Goal: Task Accomplishment & Management: Manage account settings

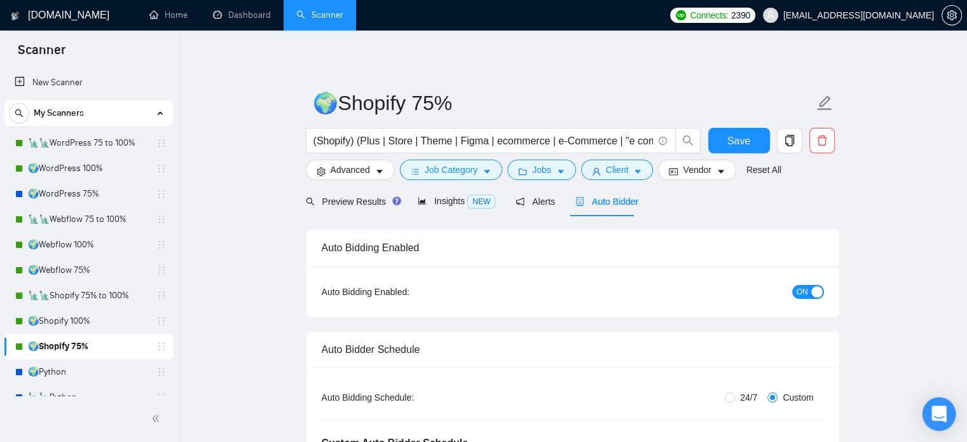
click at [932, 419] on icon "Open Intercom Messenger" at bounding box center [939, 414] width 17 height 17
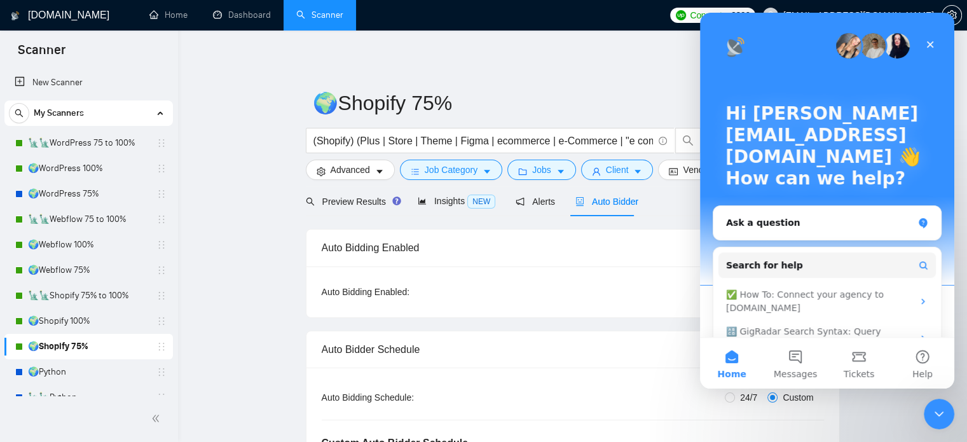
click at [864, 368] on button "Tickets" at bounding box center [860, 363] width 64 height 51
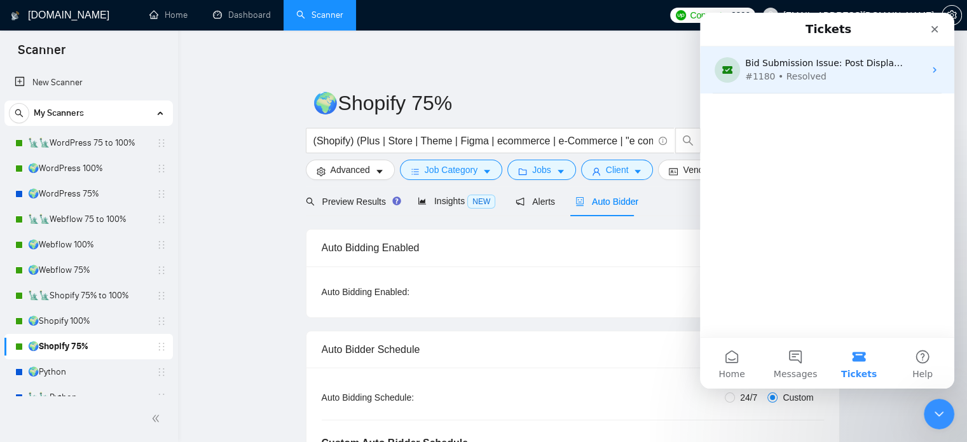
click at [818, 76] on div "#1180 • Resolved" at bounding box center [824, 76] width 159 height 13
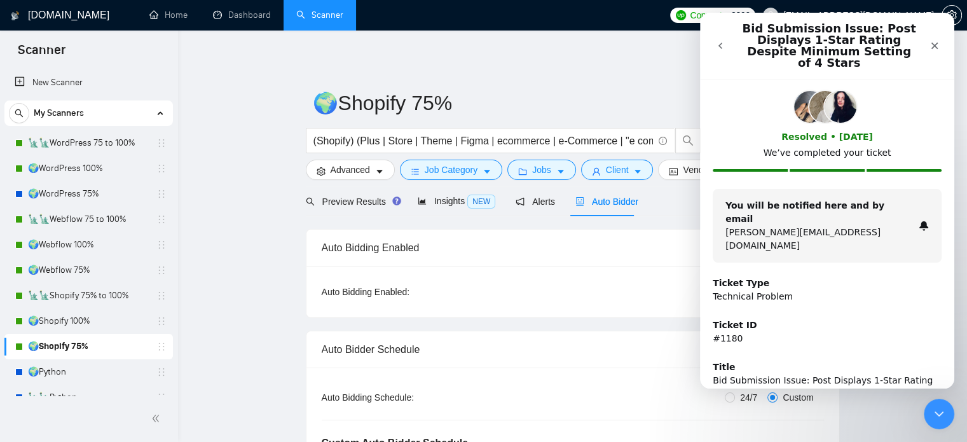
scroll to position [177, 0]
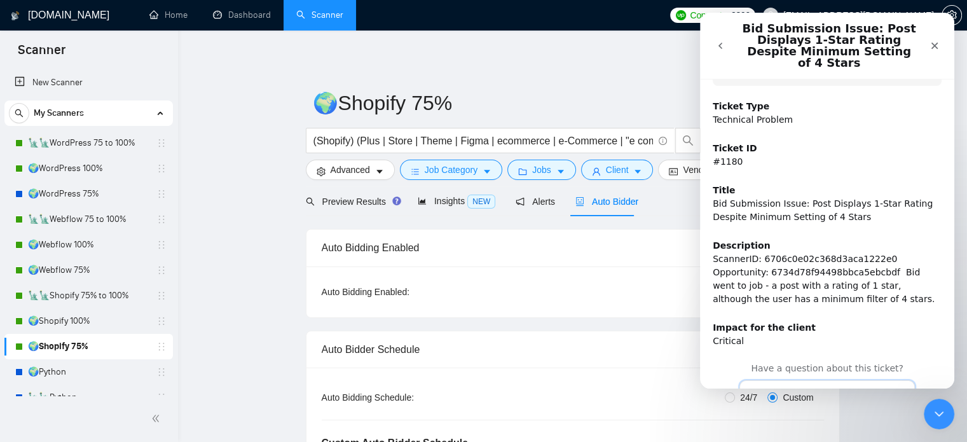
click at [824, 380] on button "Continue the conversation" at bounding box center [828, 393] width 176 height 27
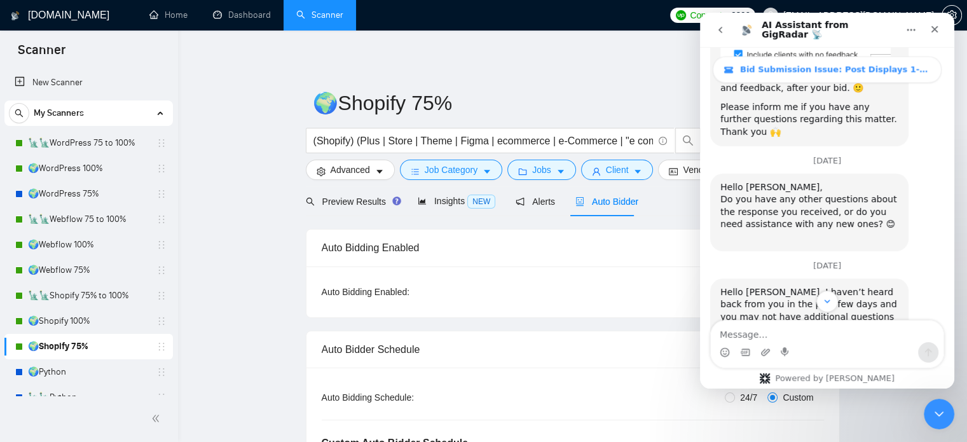
scroll to position [2154, 0]
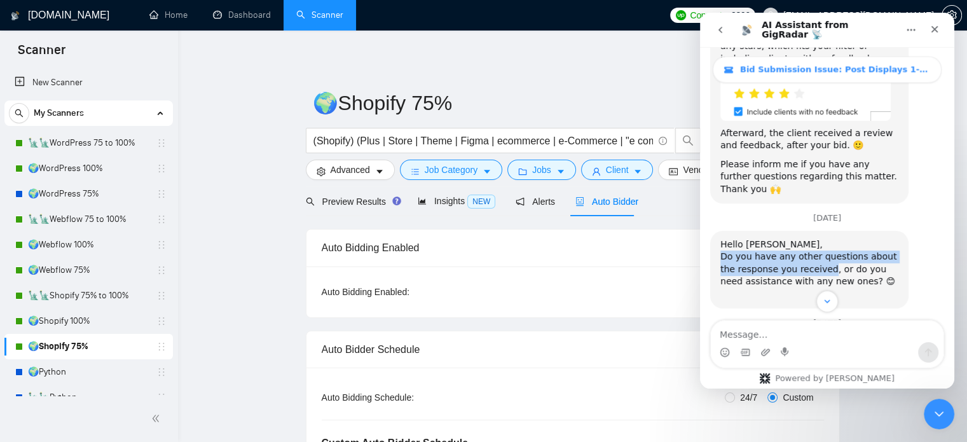
drag, startPoint x: 722, startPoint y: 193, endPoint x: 809, endPoint y: 207, distance: 88.4
click at [809, 239] on div "Hello [PERSON_NAME], ﻿Do you have any other questions about the response you re…" at bounding box center [810, 270] width 178 height 62
copy div "Do you have any other questions about the response you received"
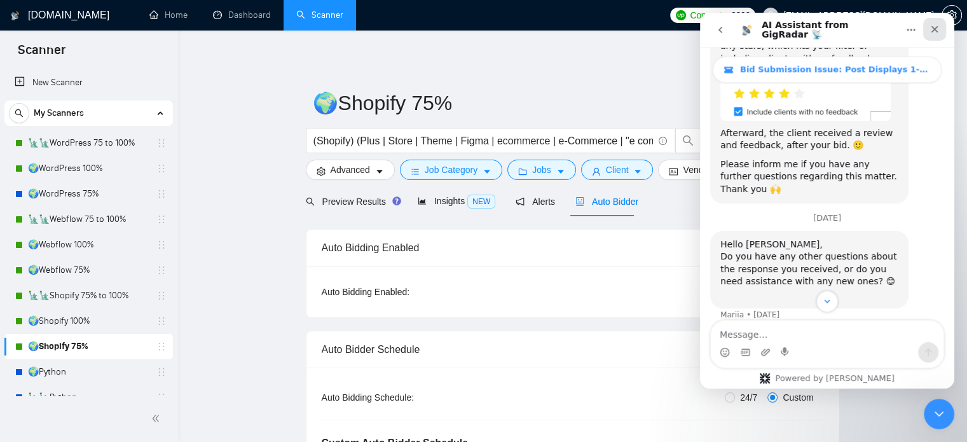
click at [936, 26] on icon "Close" at bounding box center [935, 29] width 10 height 10
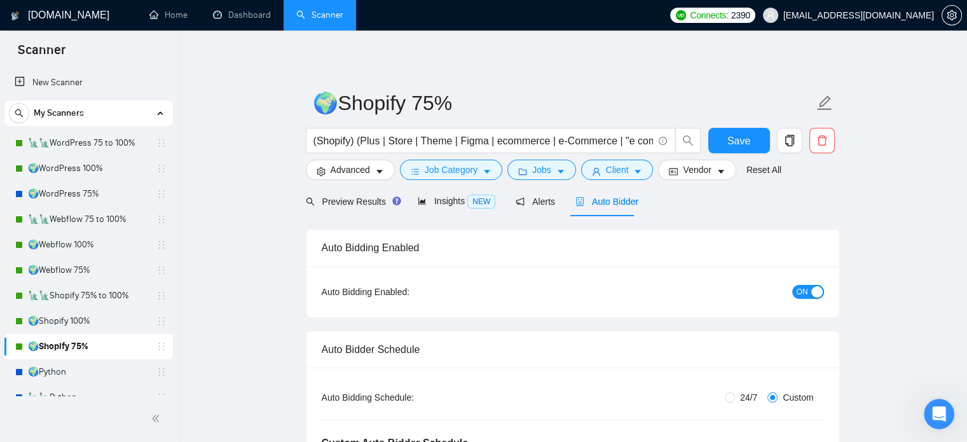
scroll to position [2344, 0]
drag, startPoint x: 100, startPoint y: 268, endPoint x: 236, endPoint y: 259, distance: 135.8
click at [100, 268] on link "🌍Webflow 75%" at bounding box center [88, 270] width 121 height 25
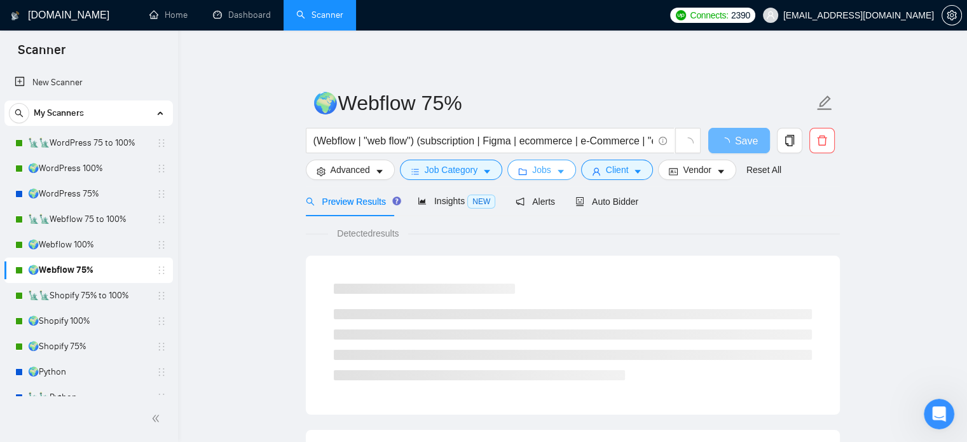
click at [551, 169] on button "Jobs" at bounding box center [542, 170] width 69 height 20
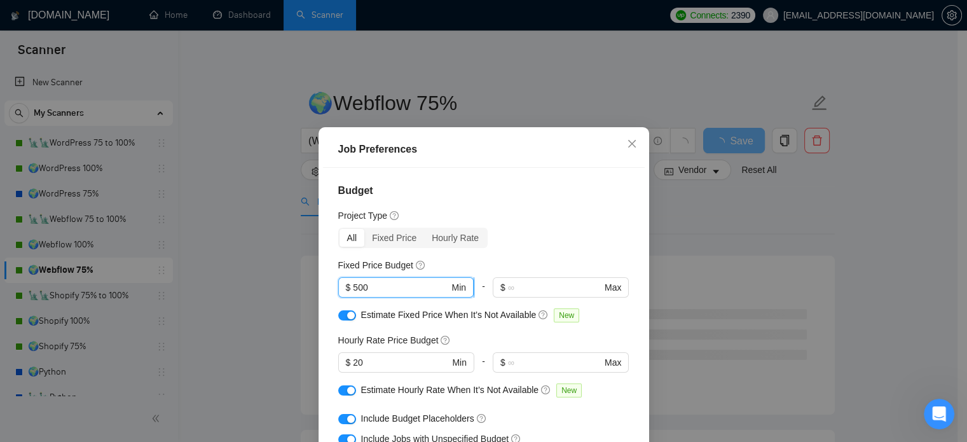
click at [353, 287] on input "500" at bounding box center [401, 287] width 96 height 14
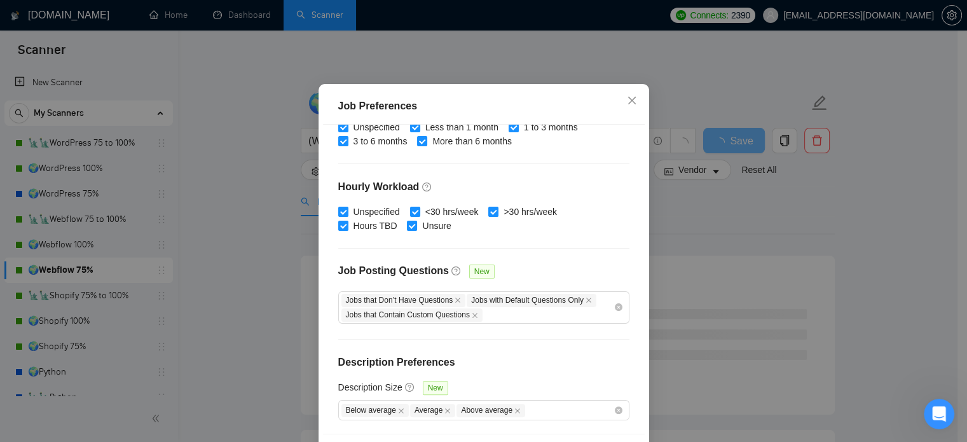
scroll to position [91, 0]
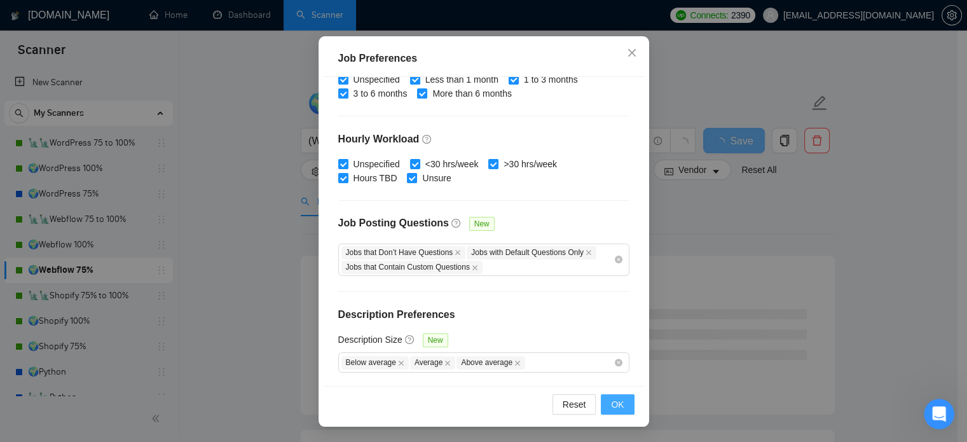
type input "800"
click at [617, 405] on span "OK" at bounding box center [617, 405] width 13 height 14
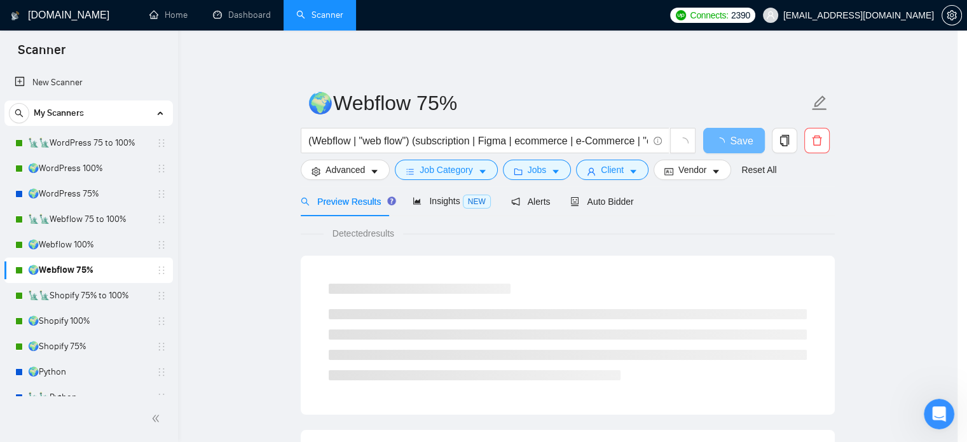
scroll to position [40, 0]
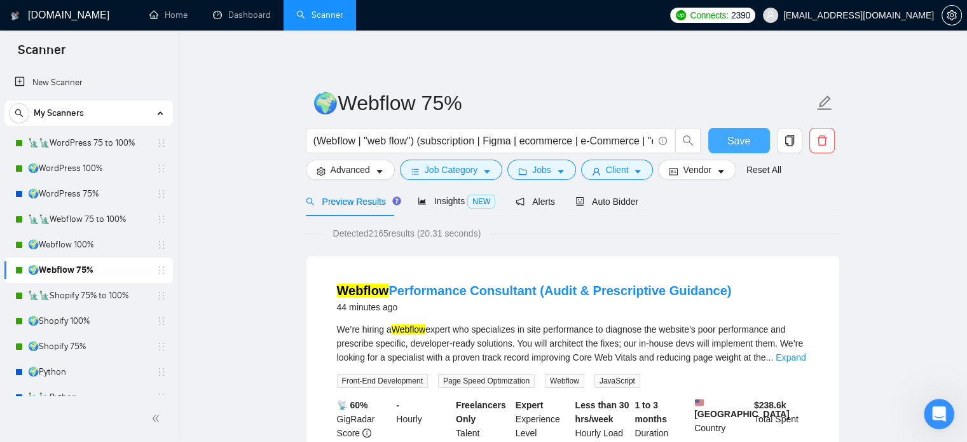
click at [725, 136] on button "Save" at bounding box center [740, 140] width 62 height 25
click at [613, 204] on span "Auto Bidder" at bounding box center [607, 202] width 63 height 10
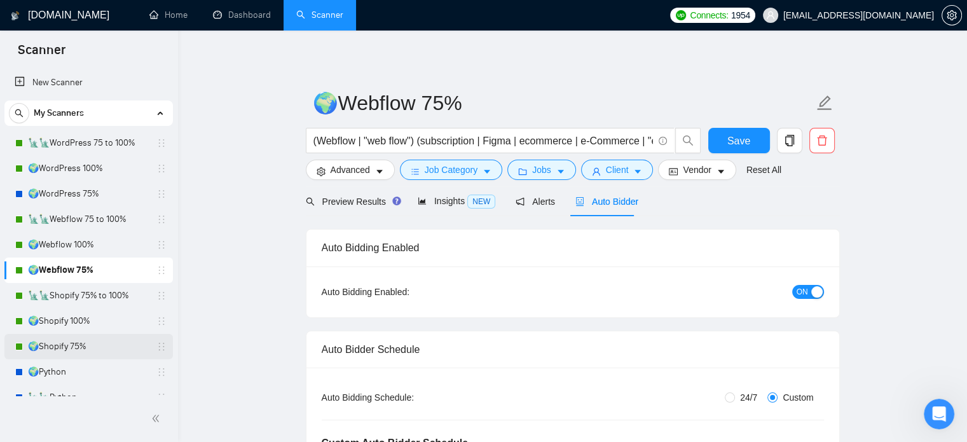
click at [89, 346] on link "🌍Shopify 75%" at bounding box center [88, 346] width 121 height 25
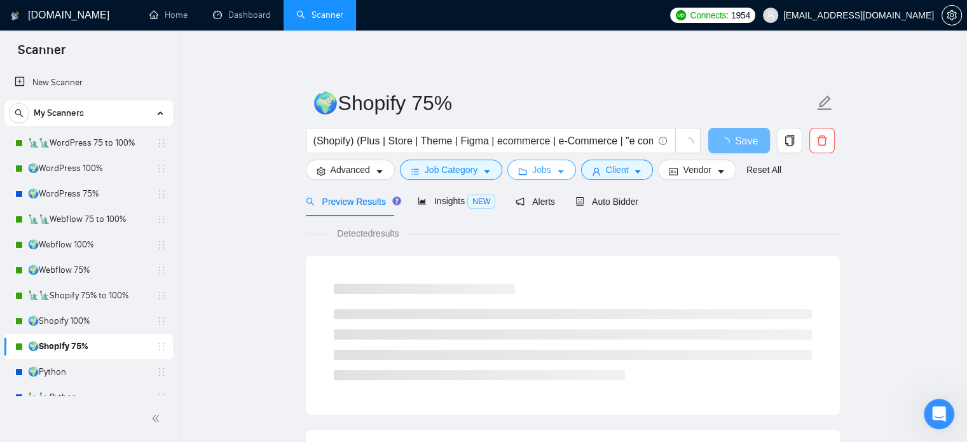
click at [557, 172] on icon "caret-down" at bounding box center [561, 171] width 9 height 9
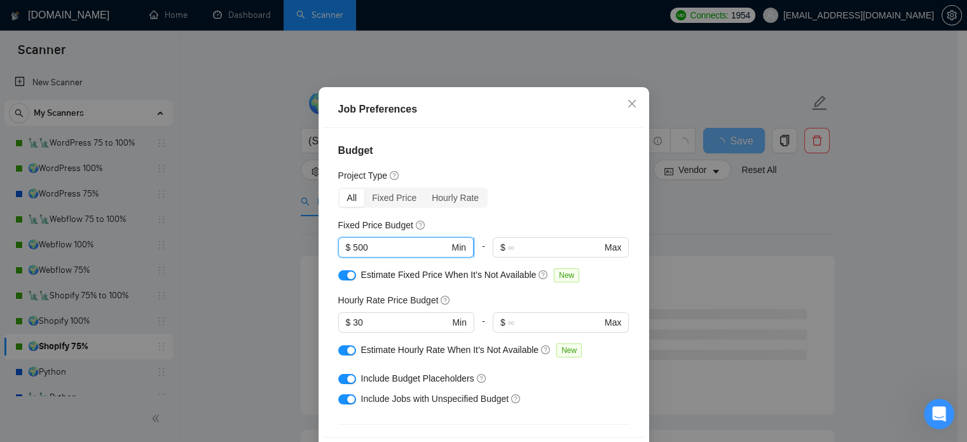
click at [353, 254] on input "500" at bounding box center [401, 247] width 96 height 14
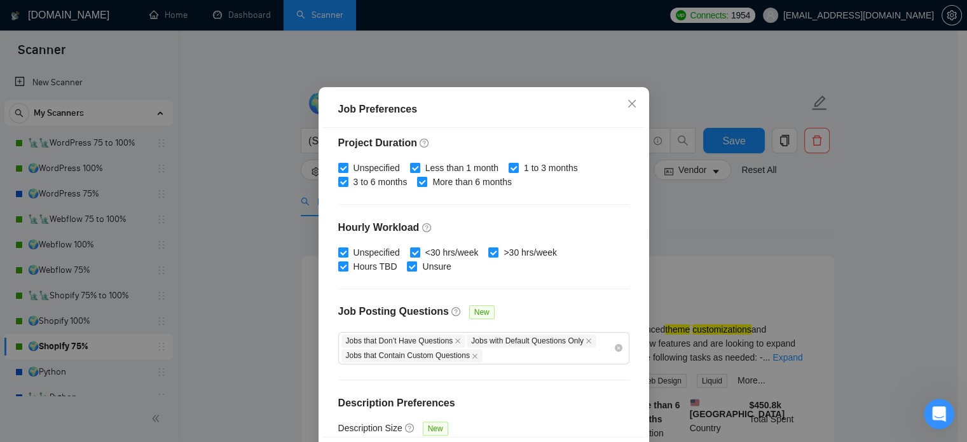
scroll to position [419, 0]
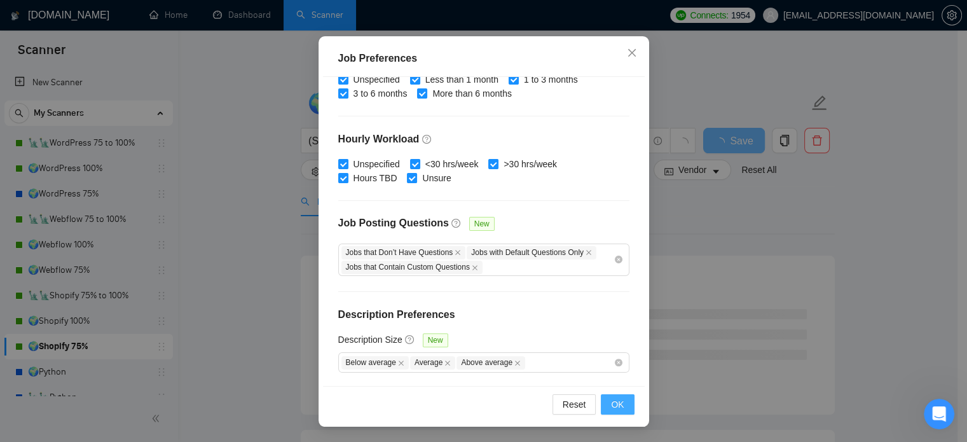
type input "800"
click at [627, 406] on button "OK" at bounding box center [617, 404] width 33 height 20
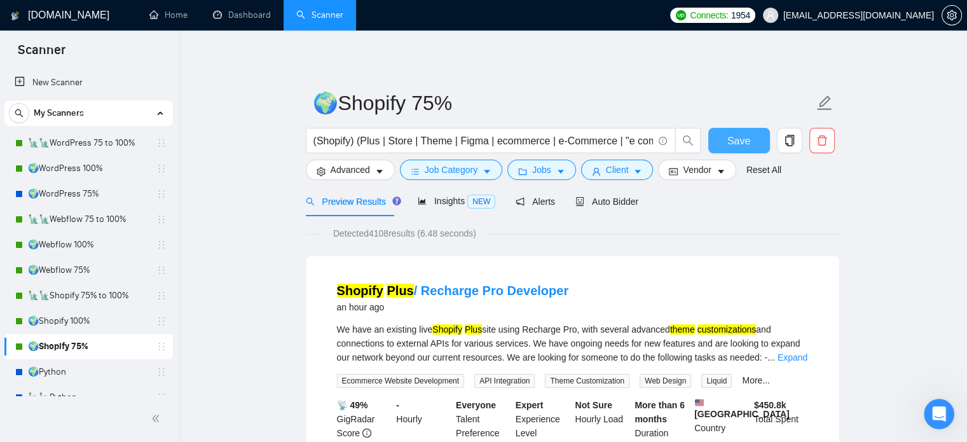
click at [737, 149] on button "Save" at bounding box center [740, 140] width 62 height 25
click at [609, 204] on span "Auto Bidder" at bounding box center [607, 202] width 63 height 10
